Goal: Task Accomplishment & Management: Use online tool/utility

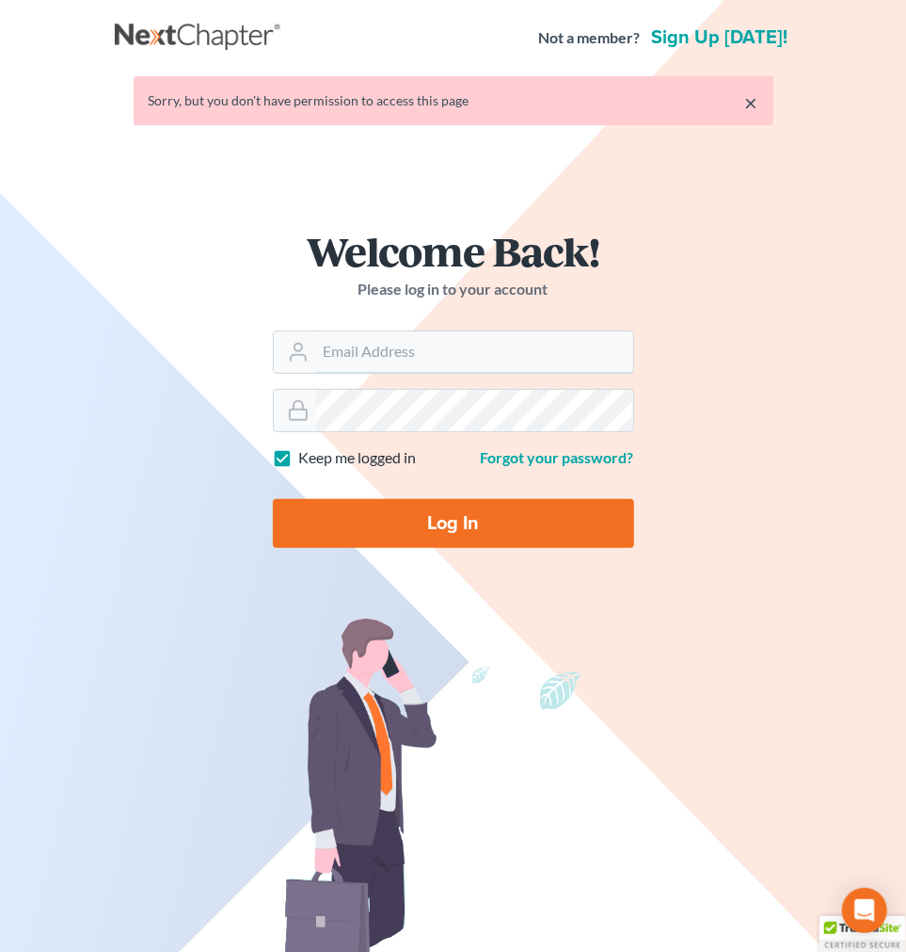
type input "[EMAIL_ADDRESS][DOMAIN_NAME]"
click at [469, 505] on input "Log In" at bounding box center [453, 523] width 361 height 49
type input "Thinking..."
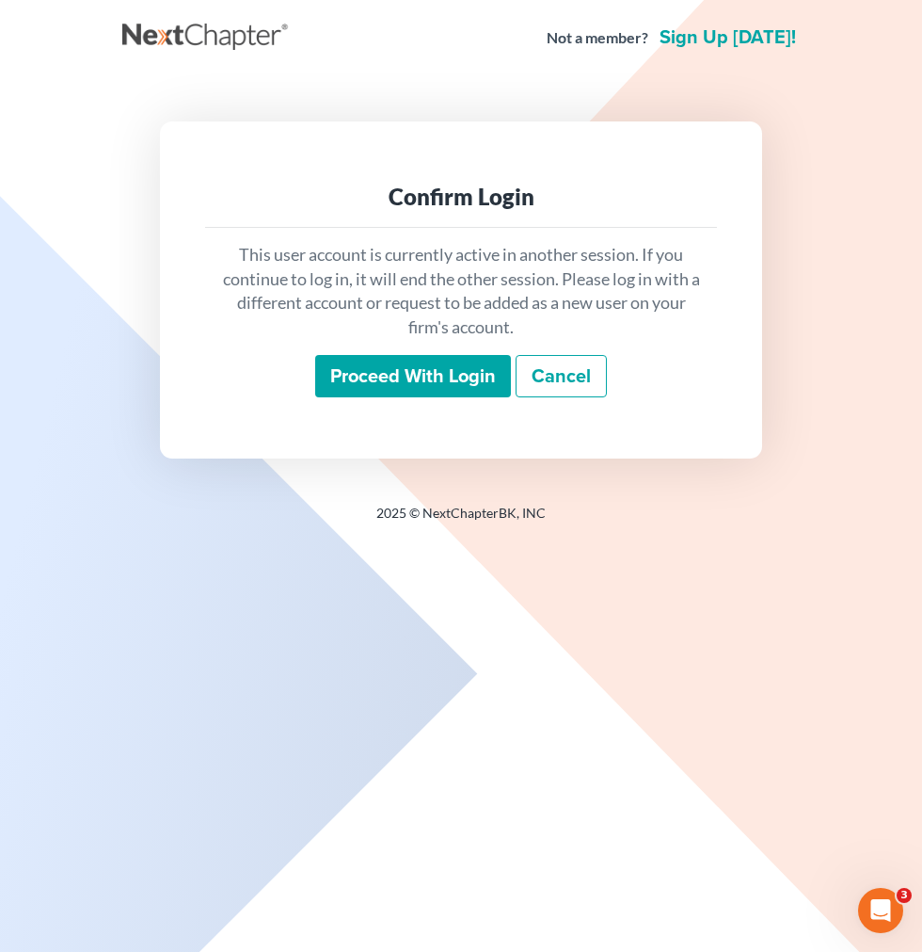
click at [444, 365] on input "Proceed with login" at bounding box center [413, 376] width 196 height 43
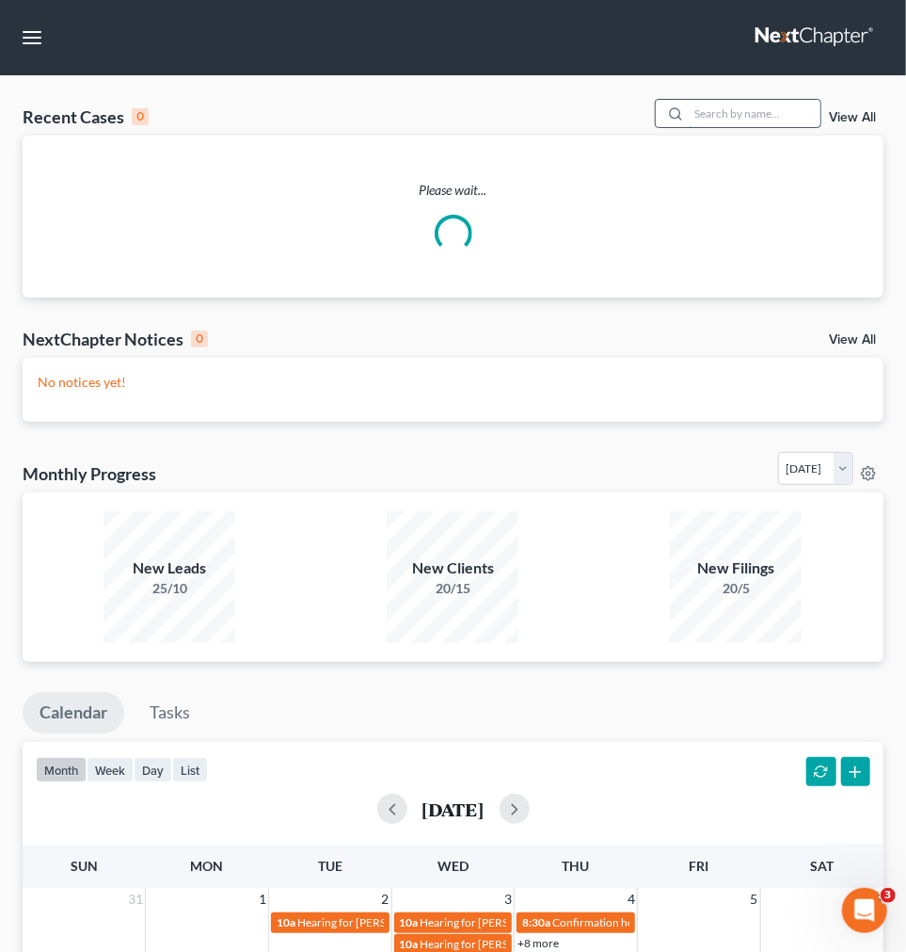
click at [712, 119] on input "search" at bounding box center [755, 113] width 132 height 27
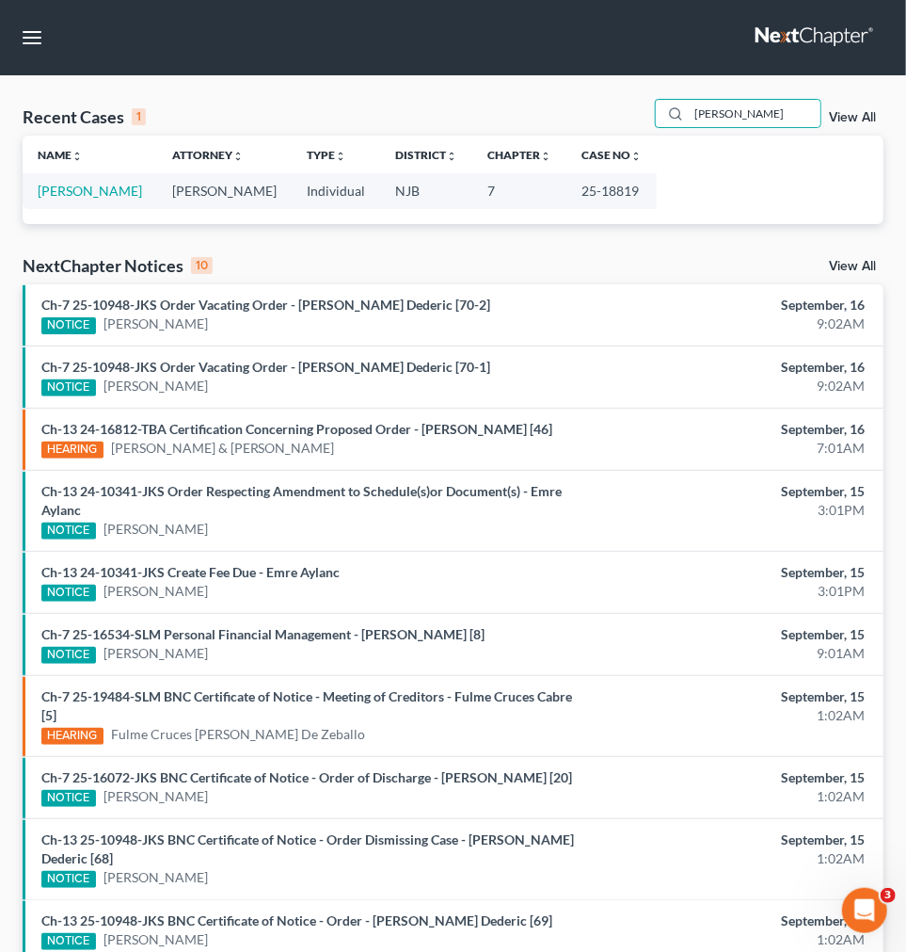
click at [136, 182] on div "Name unfold_more expand_more expand_less Attorney unfold_more expand_more expan…" at bounding box center [453, 172] width 861 height 72
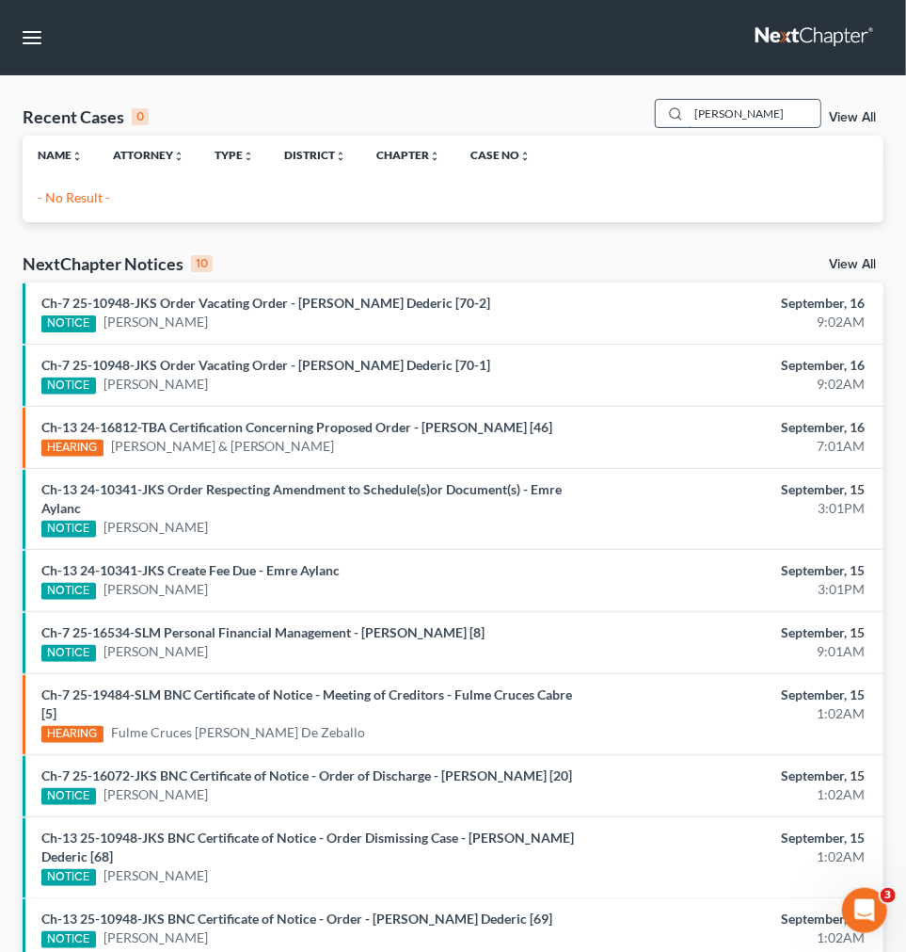
drag, startPoint x: 744, startPoint y: 120, endPoint x: 774, endPoint y: 120, distance: 30.1
click at [744, 120] on input "judith mcc" at bounding box center [755, 113] width 132 height 27
click at [164, 191] on p "- No Result -" at bounding box center [453, 197] width 831 height 19
click at [778, 109] on input "judith mc" at bounding box center [755, 113] width 132 height 27
type input "judith"
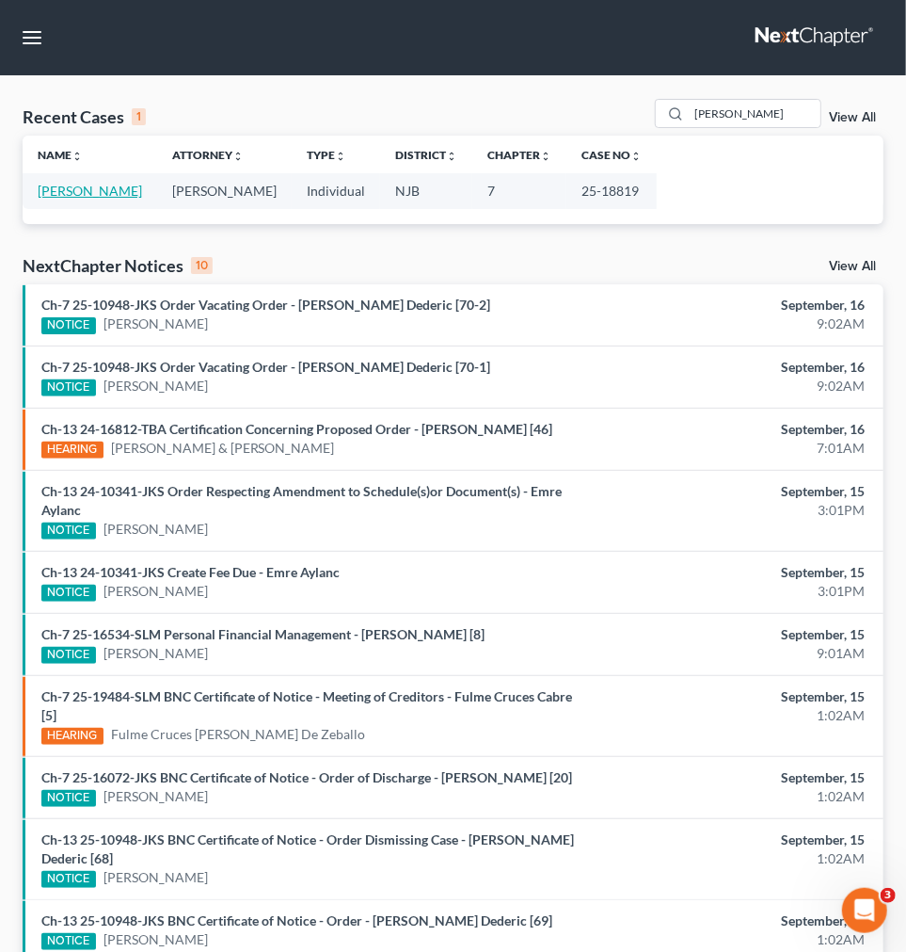
click at [82, 184] on link "McConville, Judith" at bounding box center [90, 191] width 104 height 16
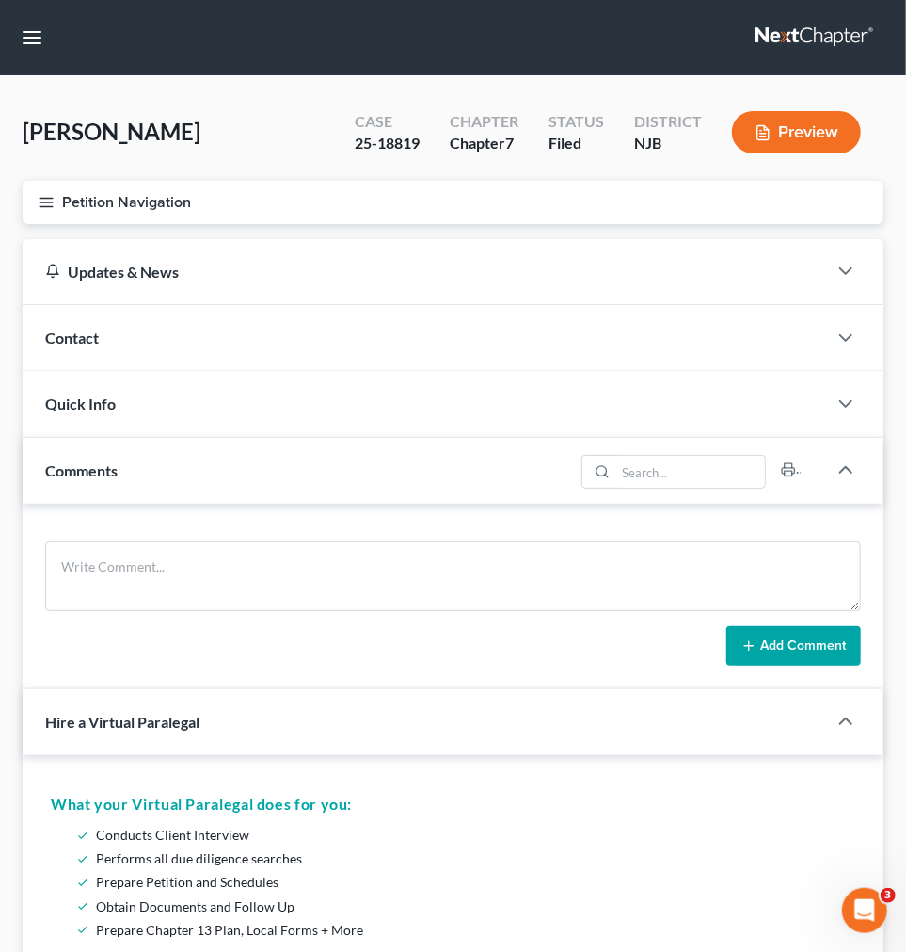
click at [47, 199] on icon "button" at bounding box center [46, 202] width 17 height 17
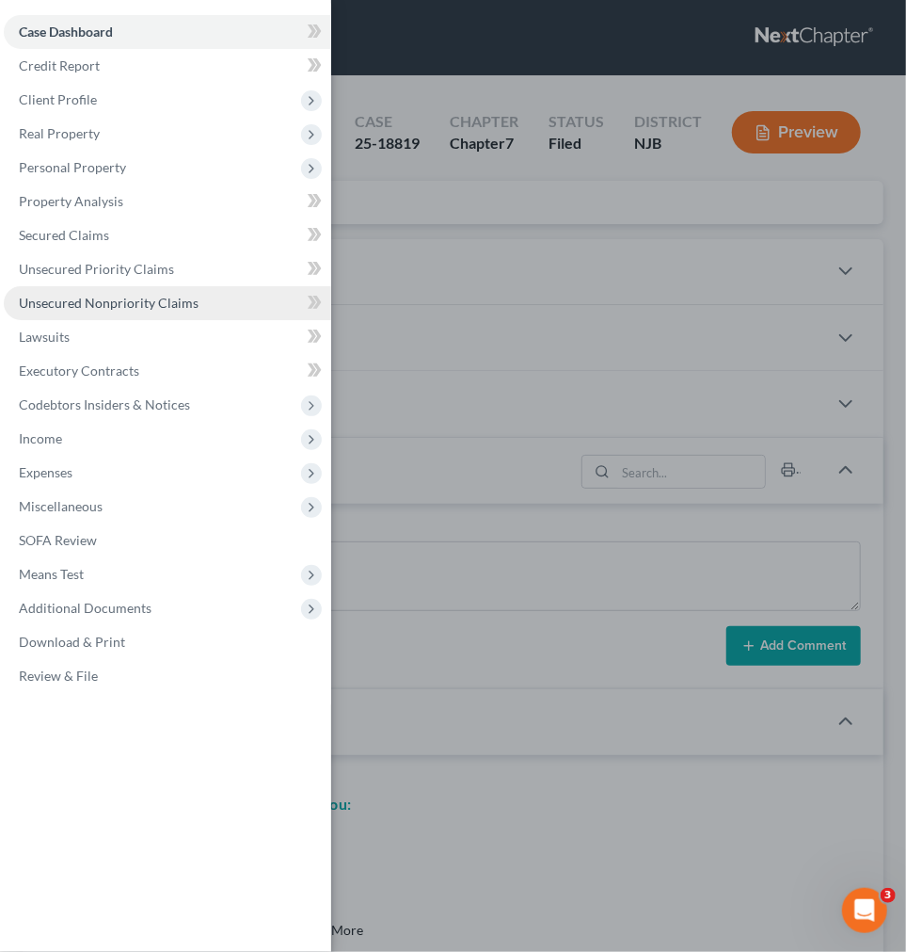
click at [114, 302] on span "Unsecured Nonpriority Claims" at bounding box center [109, 303] width 180 height 16
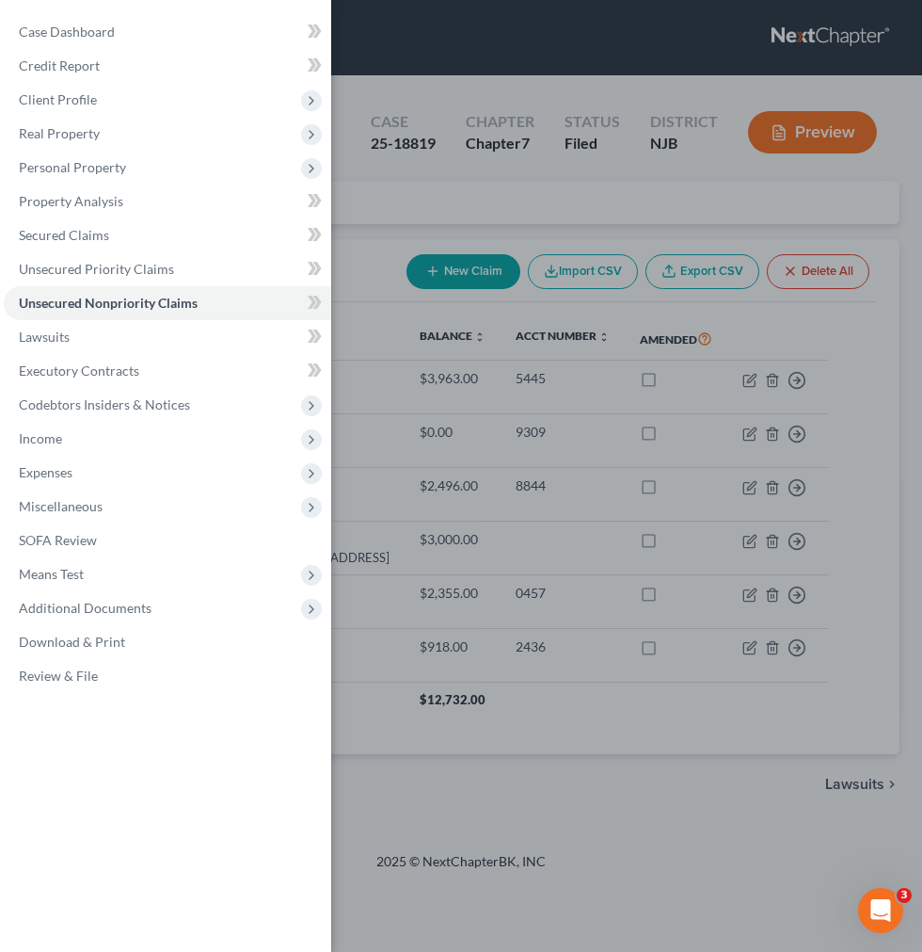
click at [420, 360] on div "Case Dashboard Payments Invoices Payments Payments Credit Report Client Profile" at bounding box center [461, 476] width 922 height 952
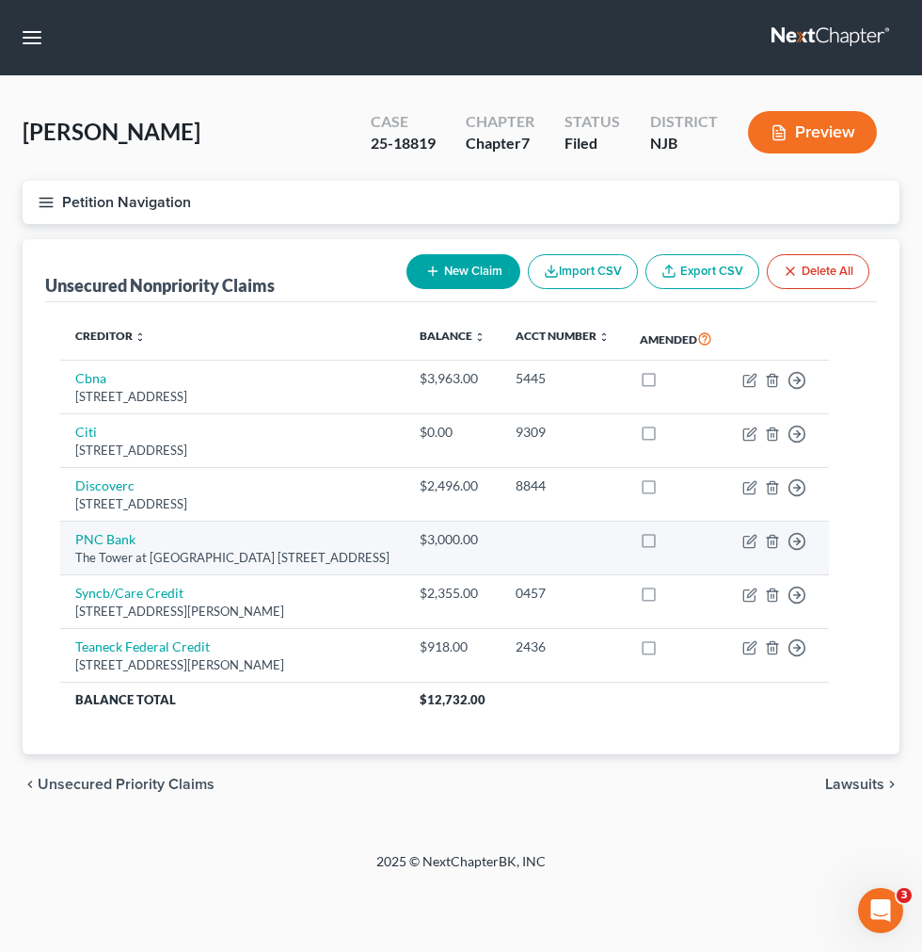
click at [262, 555] on div "The Tower at PNC Plaza 300 Fifth Avenue, Pittsburgh, PA 15222" at bounding box center [232, 558] width 314 height 18
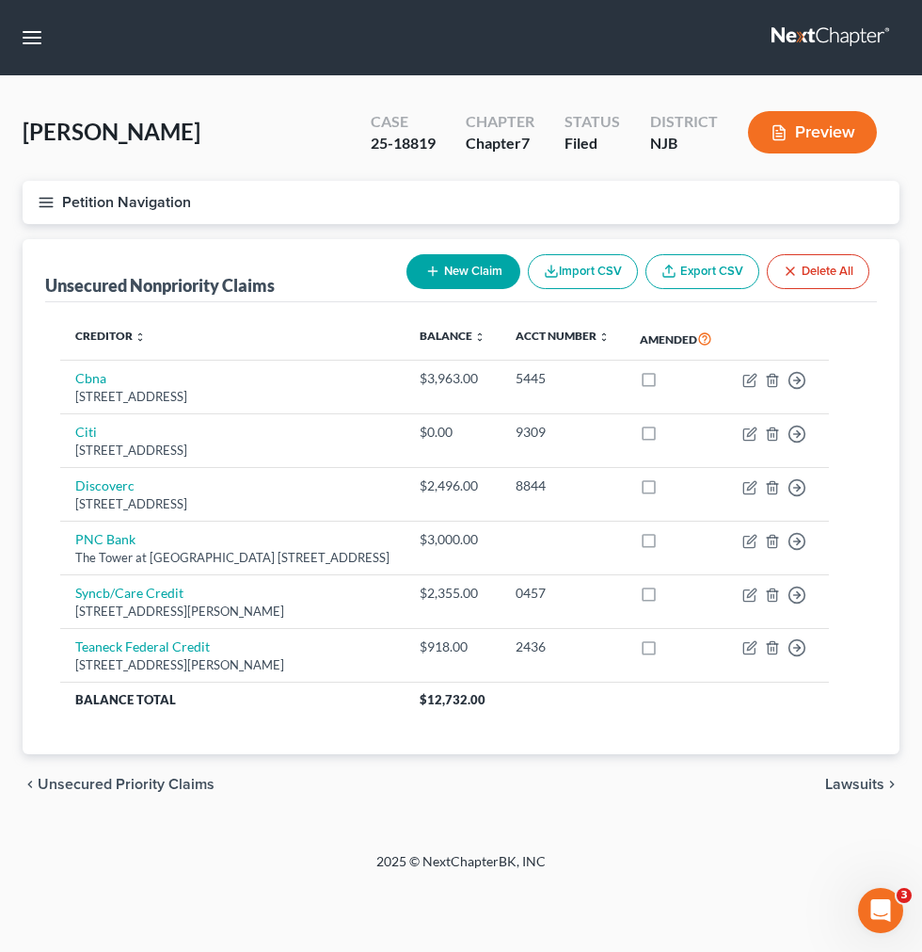
click at [40, 204] on icon "button" at bounding box center [46, 202] width 17 height 17
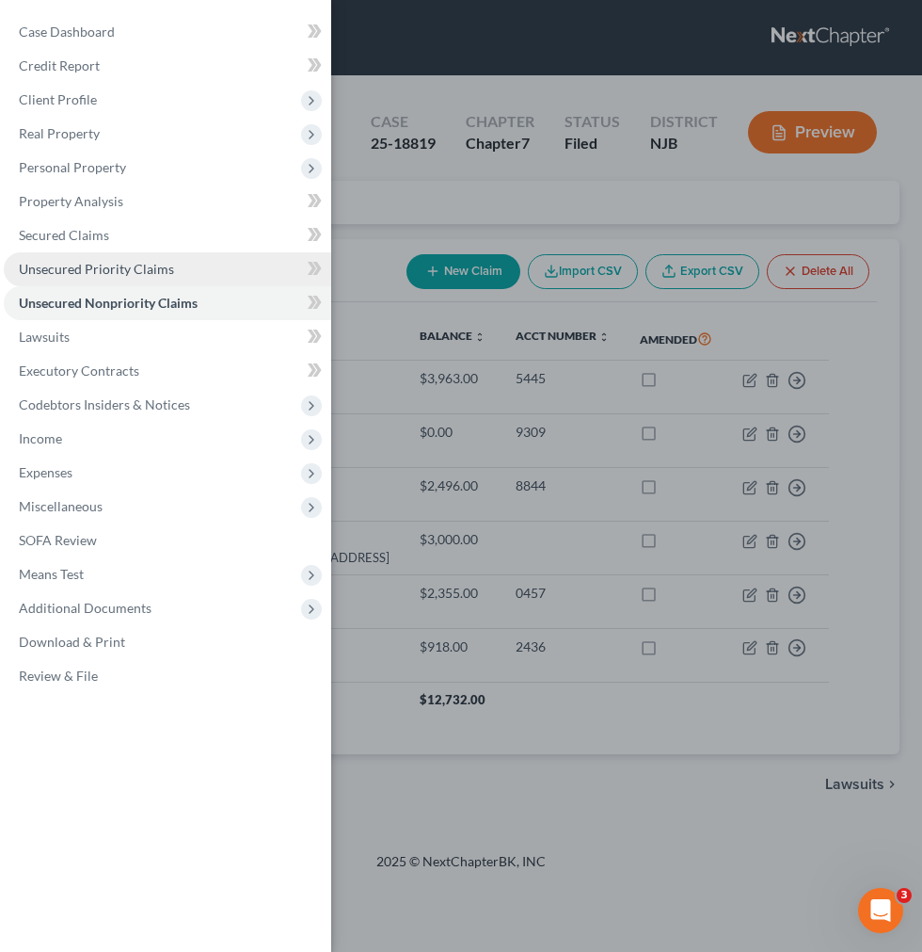
click at [143, 273] on span "Unsecured Priority Claims" at bounding box center [96, 269] width 155 height 16
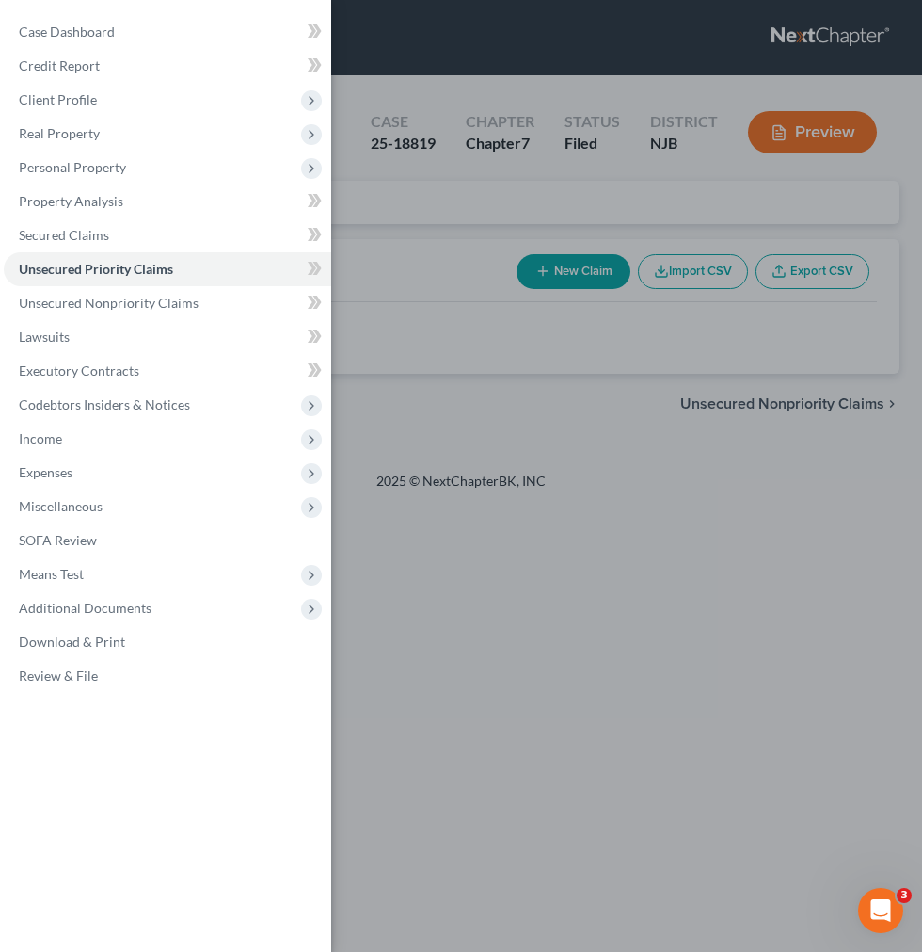
click at [334, 387] on div "Case Dashboard Payments Invoices Payments Payments Credit Report Client Profile" at bounding box center [461, 476] width 922 height 952
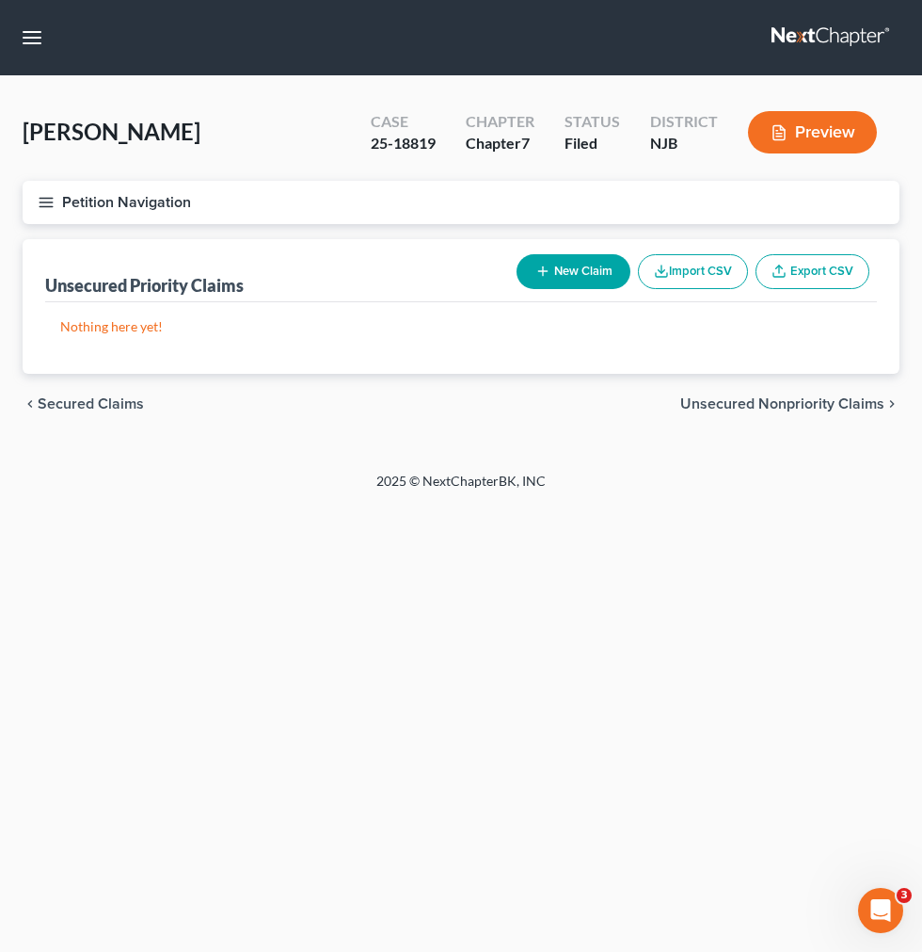
click at [39, 219] on button "Petition Navigation" at bounding box center [461, 202] width 877 height 43
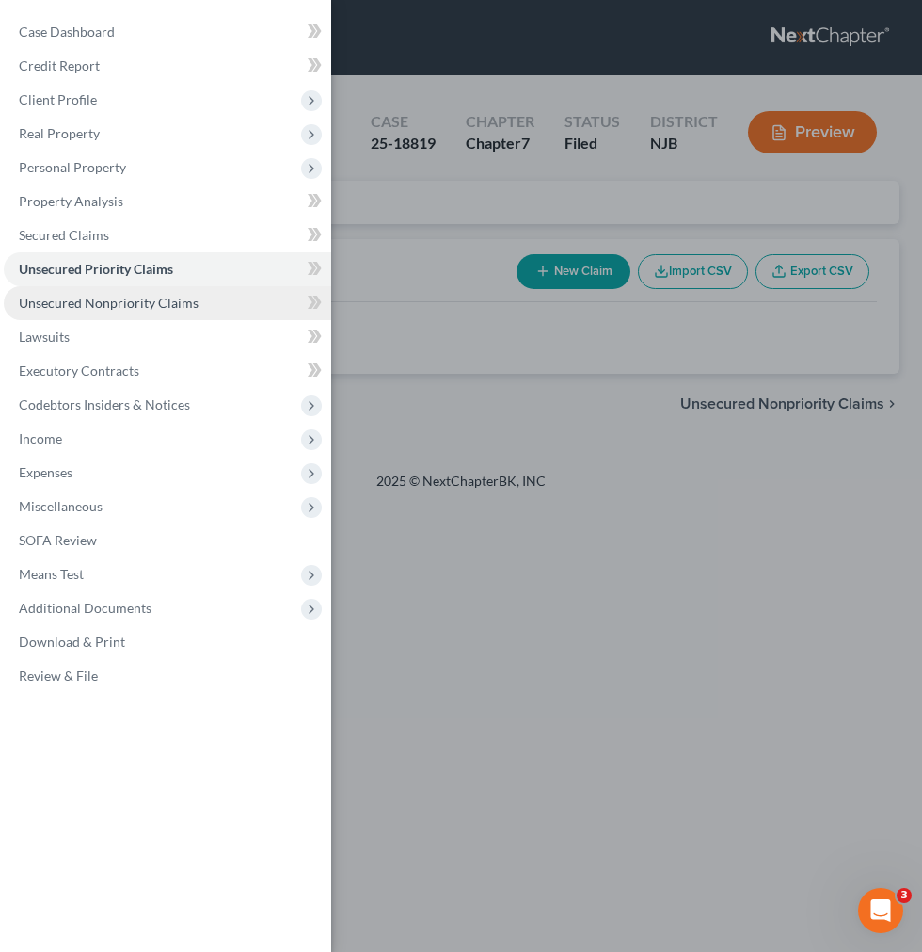
click at [176, 313] on link "Unsecured Nonpriority Claims" at bounding box center [168, 303] width 328 height 34
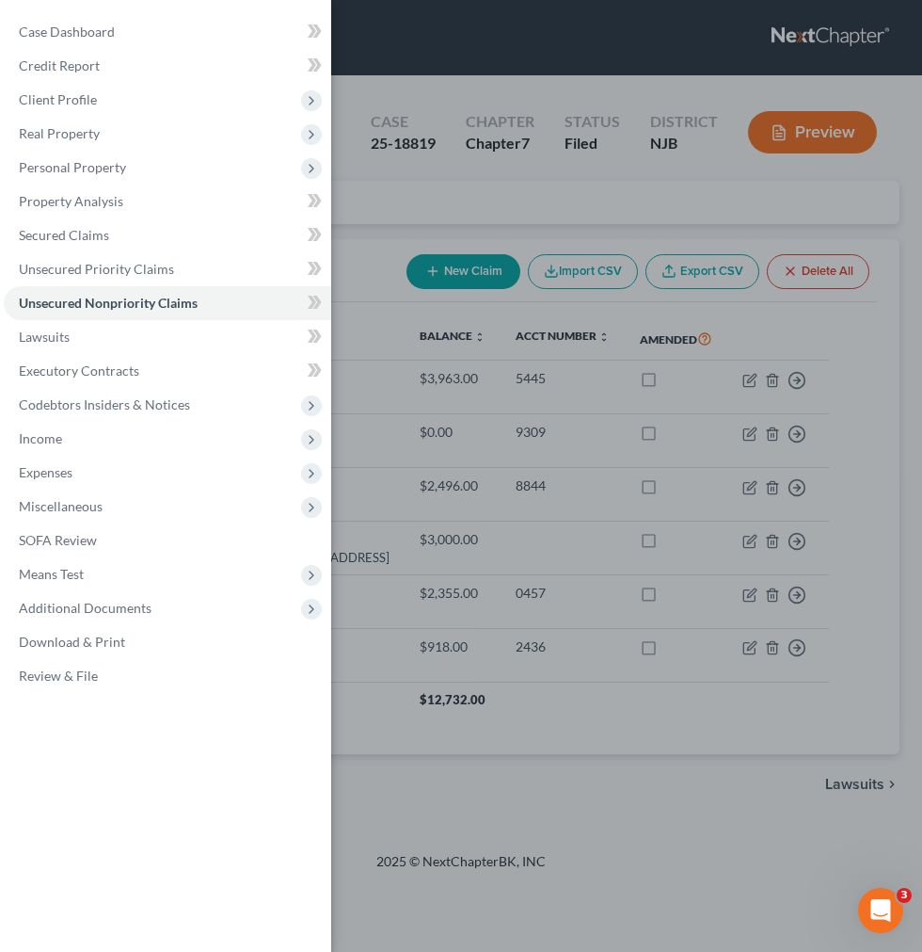
click at [740, 367] on div "Case Dashboard Payments Invoices Payments Payments Credit Report Client Profile" at bounding box center [461, 476] width 922 height 952
